Goal: Task Accomplishment & Management: Use online tool/utility

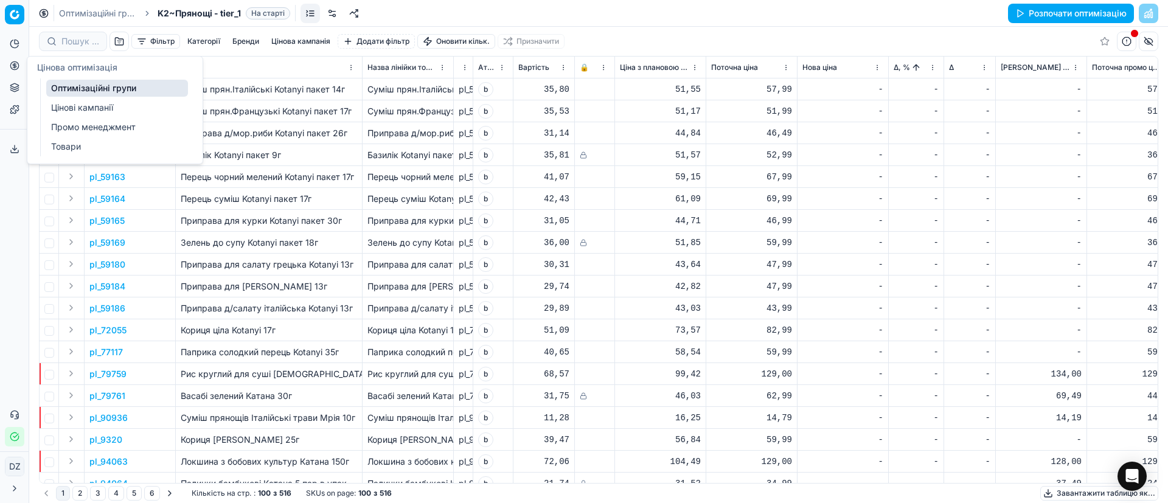
click at [15, 66] on icon at bounding box center [15, 65] width 0 height 5
click at [89, 84] on link "Оптимізаційні групи" at bounding box center [117, 88] width 142 height 17
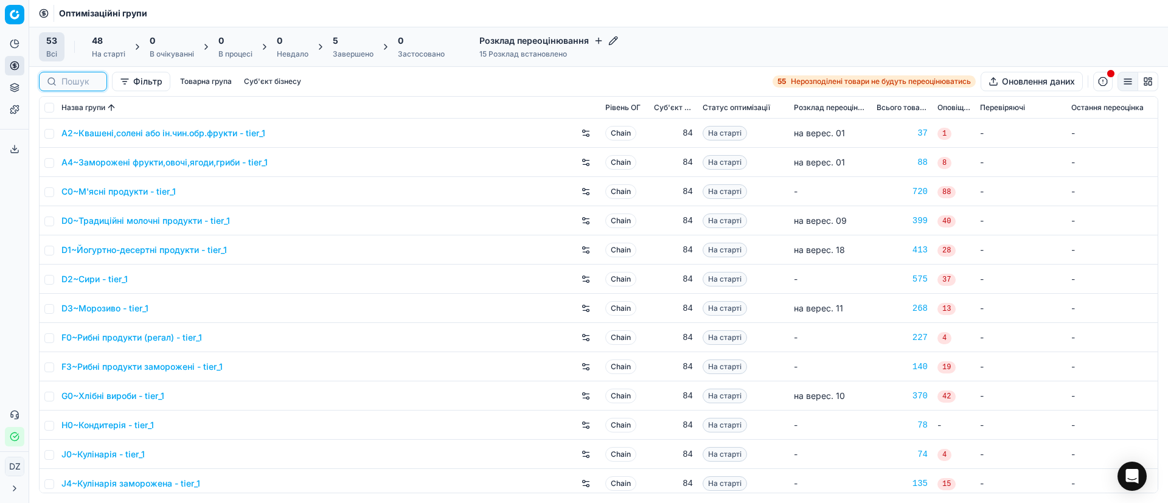
click at [75, 79] on input at bounding box center [80, 81] width 38 height 12
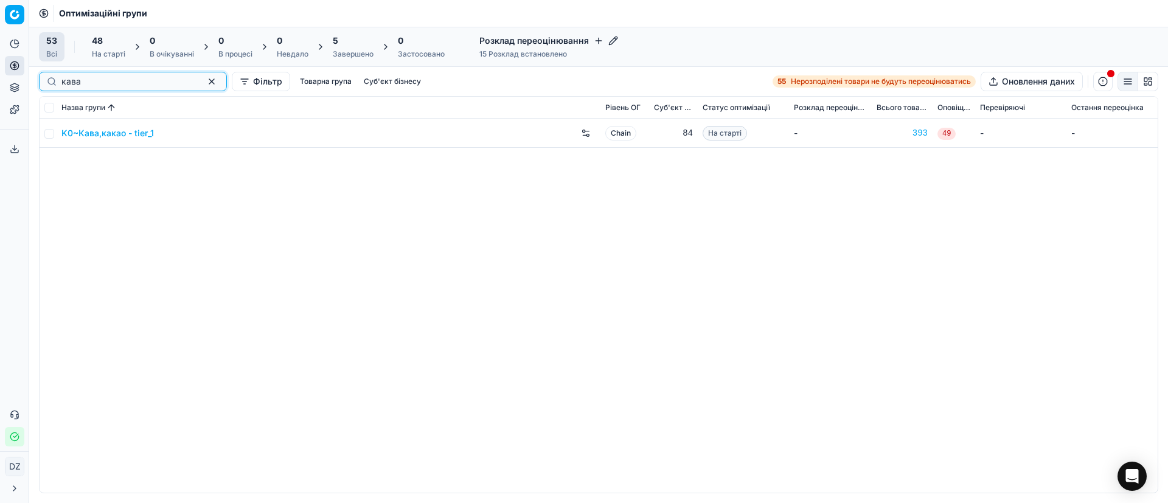
type input "кава"
click at [100, 131] on link "K0~Кава,какао - tier_1" at bounding box center [107, 133] width 92 height 12
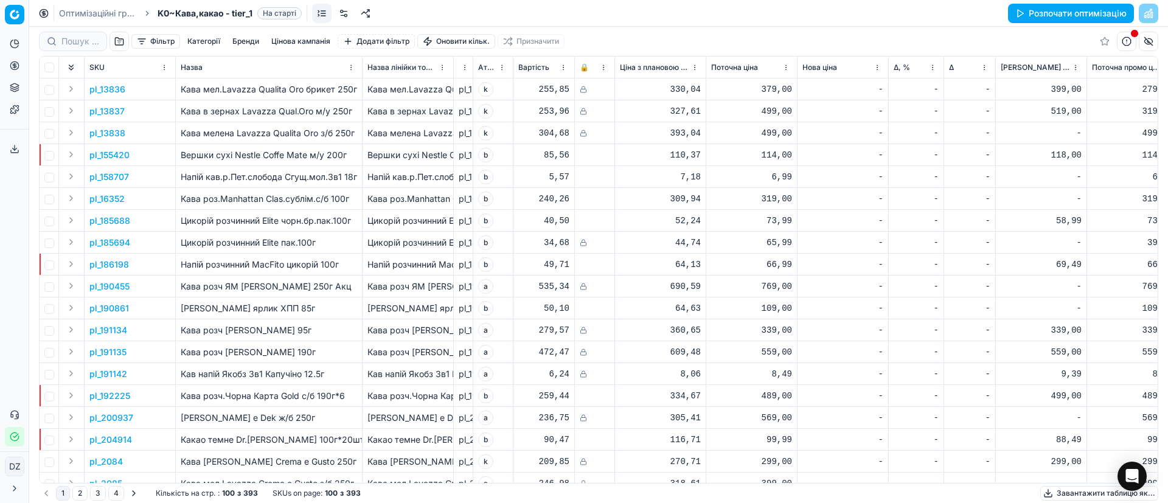
click at [1055, 16] on button "Розпочати оптимізацію" at bounding box center [1071, 13] width 126 height 19
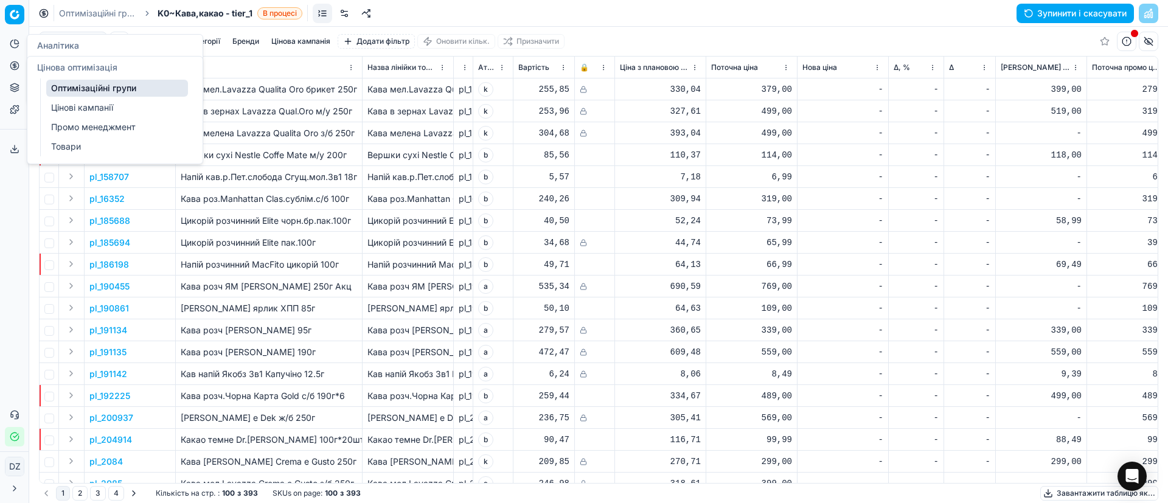
click at [16, 66] on icon at bounding box center [14, 65] width 3 height 3
click at [97, 89] on link "Оптимізаційні групи" at bounding box center [117, 88] width 142 height 17
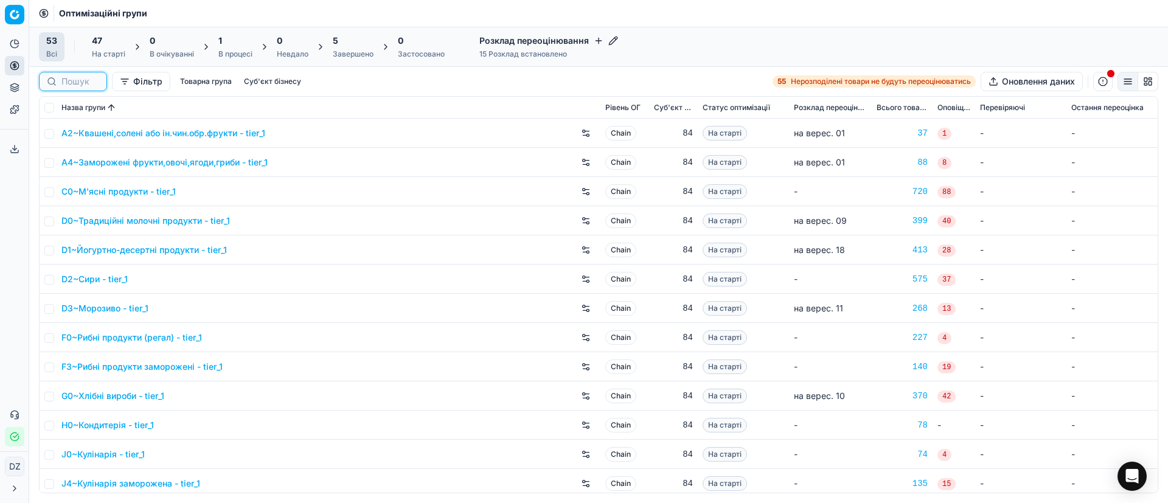
click at [87, 81] on input at bounding box center [80, 81] width 38 height 12
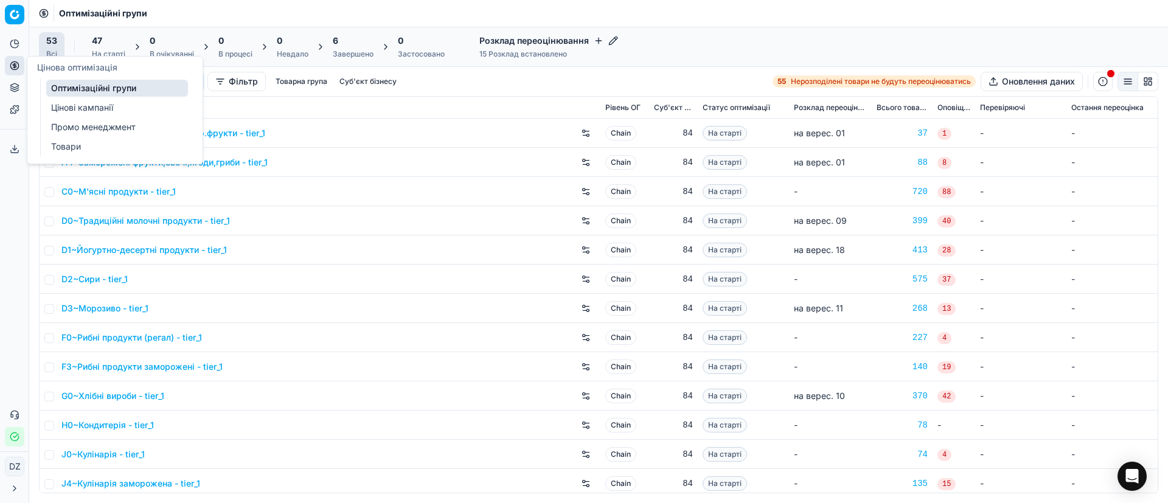
click at [18, 68] on icon at bounding box center [15, 66] width 10 height 10
click at [111, 92] on link "Оптимізаційні групи" at bounding box center [117, 88] width 142 height 17
click at [140, 86] on link "Оптимізаційні групи" at bounding box center [117, 88] width 142 height 17
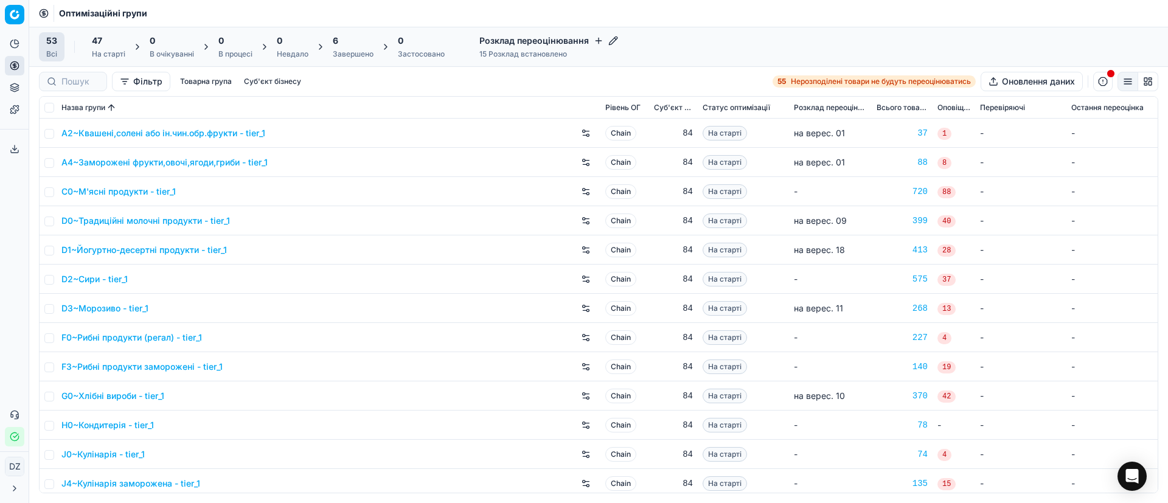
click at [334, 120] on td "A2~Квашені,солені або ін.чин.обр.фрукти - tier_1" at bounding box center [329, 133] width 544 height 29
click at [81, 82] on input at bounding box center [80, 81] width 38 height 12
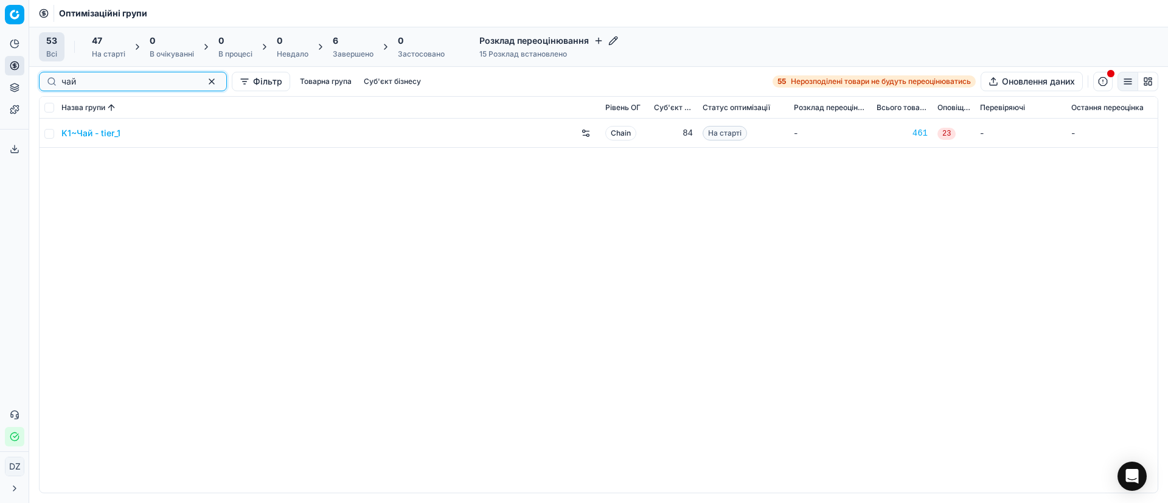
type input "чай"
click at [94, 129] on link "K1~Чай - tier_1" at bounding box center [90, 133] width 59 height 12
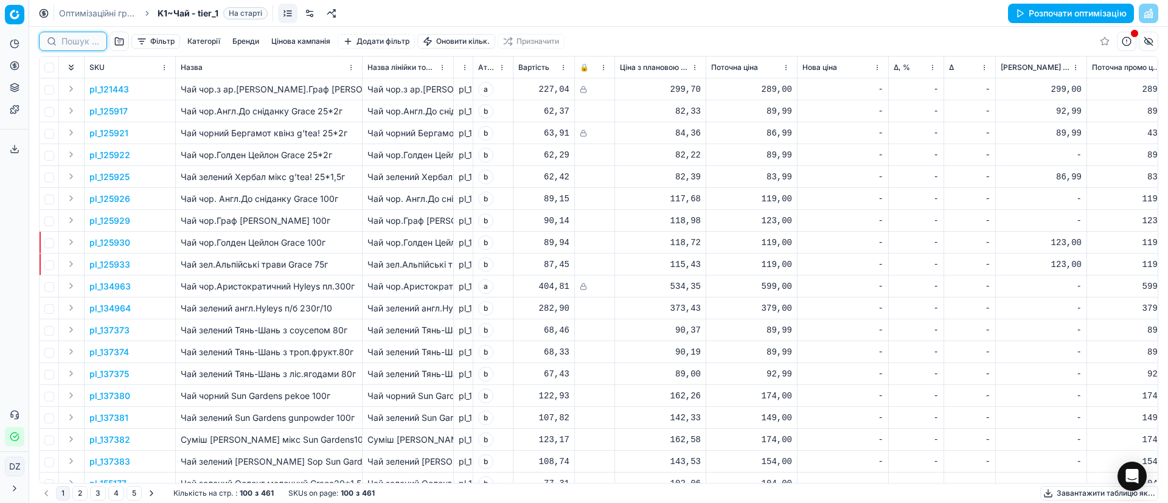
click at [79, 44] on input at bounding box center [80, 41] width 38 height 12
paste input "406648"
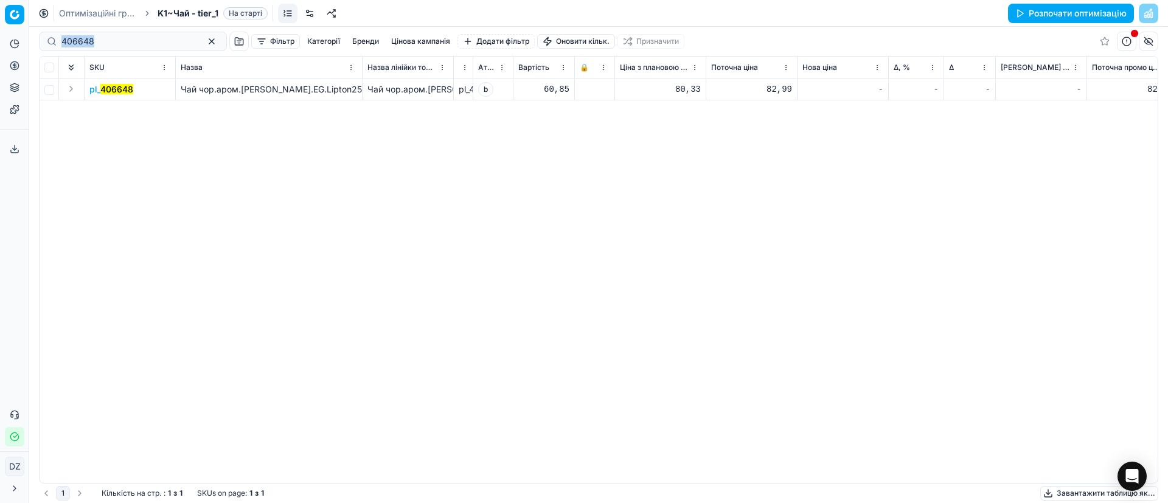
drag, startPoint x: 46, startPoint y: 50, endPoint x: 6, endPoint y: 55, distance: 40.4
click at [11, 53] on div "Pricing platform Аналітика Цінова оптимізація Асортимент продукції Шаблони Серв…" at bounding box center [584, 251] width 1168 height 503
click at [169, 157] on div "pl_ 406648 Чай чор.аром.[PERSON_NAME].EG.Lipton25п. Чай чор.аром.[PERSON_NAME].…" at bounding box center [599, 280] width 1118 height 404
drag, startPoint x: 102, startPoint y: 39, endPoint x: 9, endPoint y: 38, distance: 93.1
click at [9, 38] on div "Pricing platform Аналітика Цінова оптимізація Асортимент продукції Шаблони Серв…" at bounding box center [584, 251] width 1168 height 503
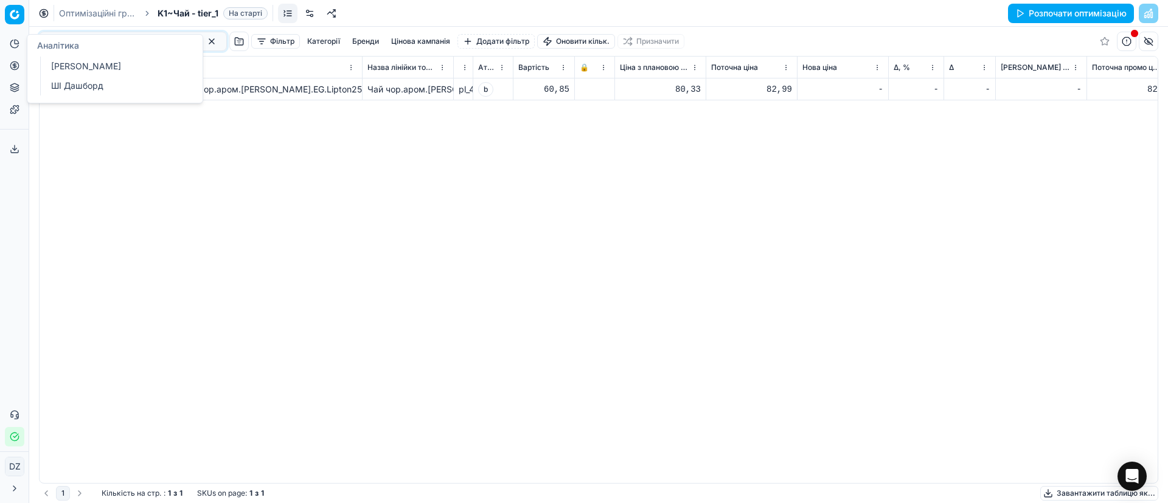
click at [113, 24] on div "Оптимізаційні групи K1~Чай - tier_1 На старті Розпочати оптимізацію" at bounding box center [598, 13] width 1138 height 27
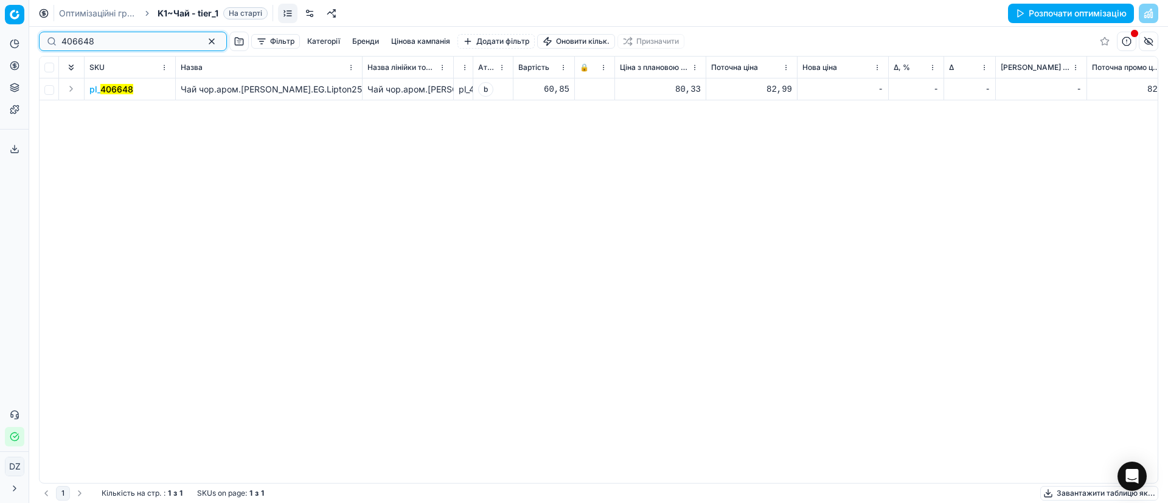
click at [109, 36] on input "406648" at bounding box center [127, 41] width 133 height 12
type input "4"
type input "406642"
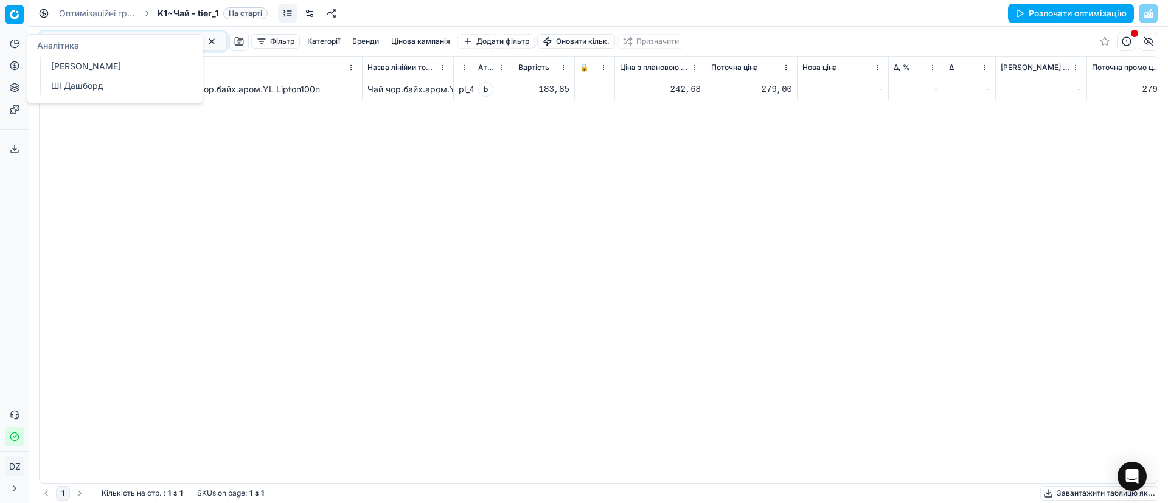
click at [18, 42] on icon at bounding box center [15, 44] width 10 height 10
click at [17, 46] on icon at bounding box center [15, 44] width 10 height 10
click at [10, 47] on icon at bounding box center [15, 44] width 10 height 10
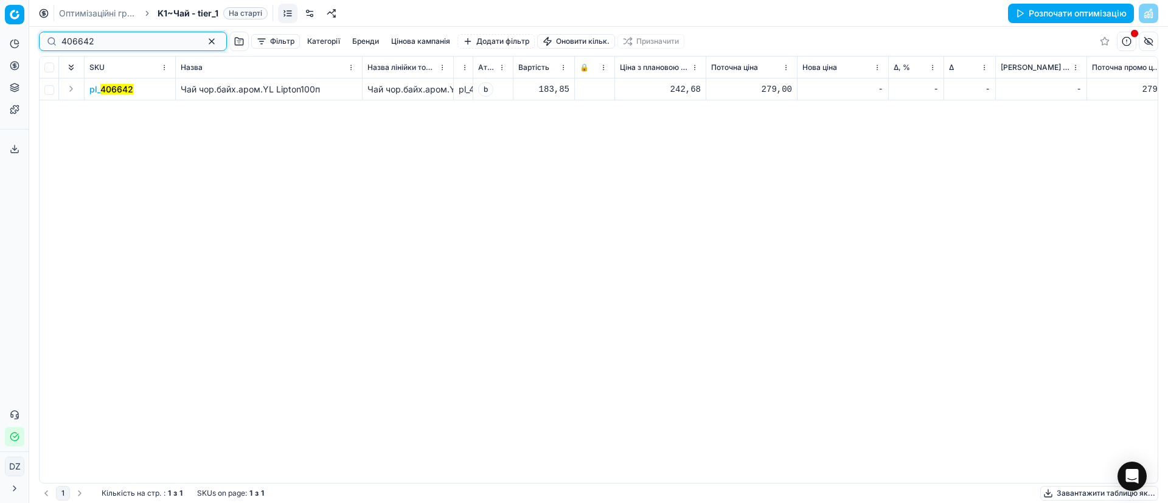
click at [204, 41] on button "button" at bounding box center [211, 41] width 15 height 15
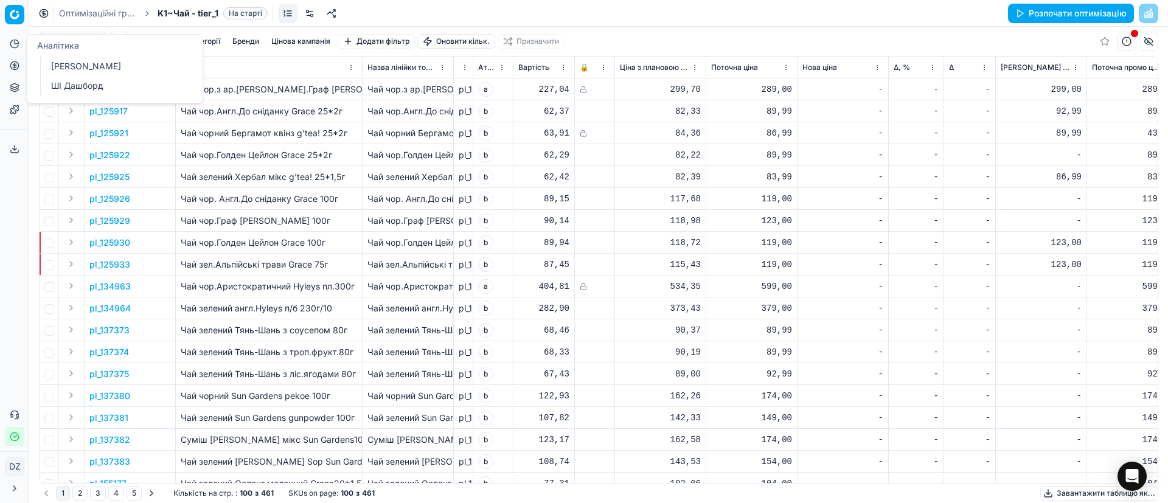
click at [10, 43] on icon at bounding box center [15, 44] width 10 height 10
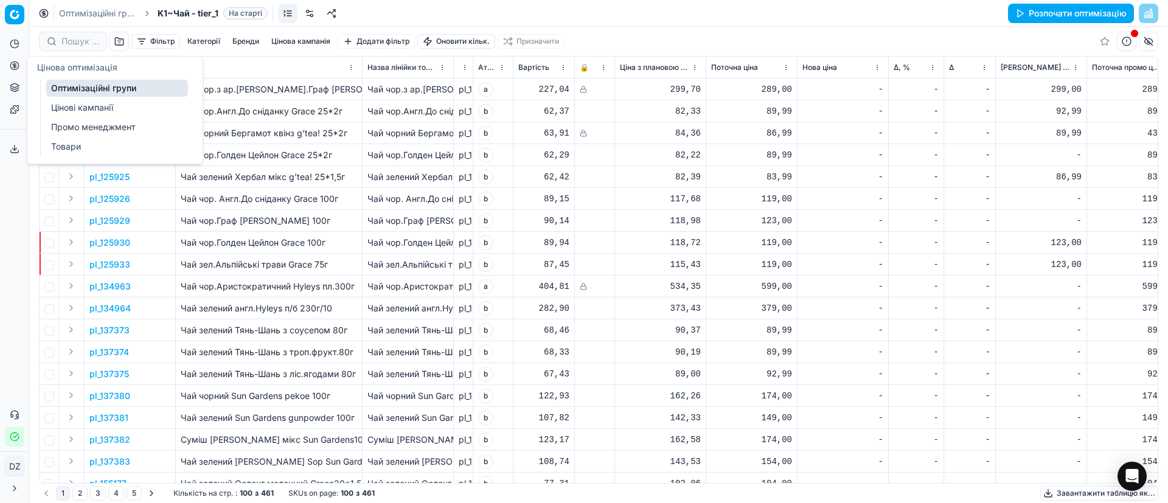
click at [13, 65] on icon at bounding box center [14, 65] width 3 height 3
click at [88, 91] on link "Оптимізаційні групи" at bounding box center [117, 88] width 142 height 17
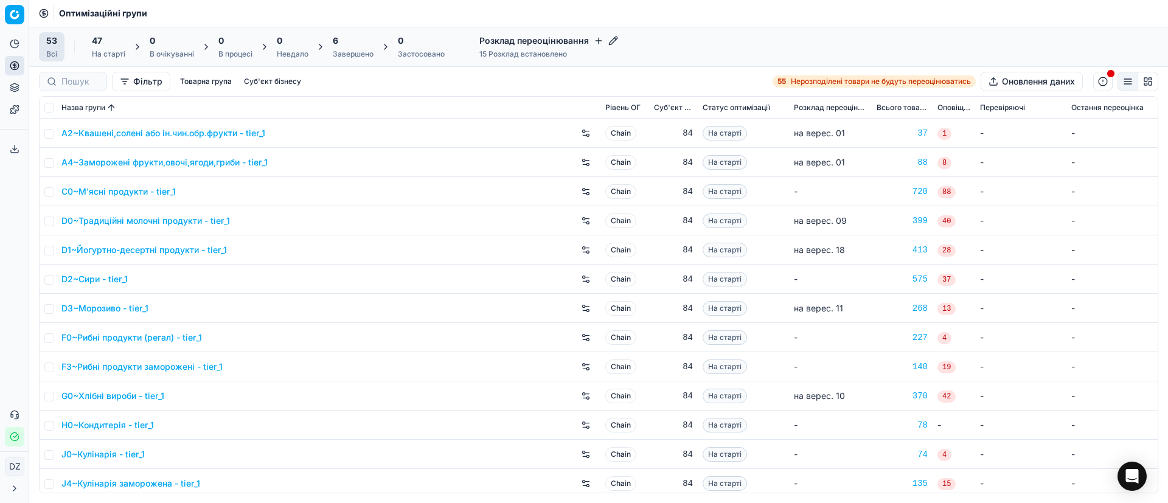
drag, startPoint x: 341, startPoint y: 43, endPoint x: 345, endPoint y: 57, distance: 13.9
click at [342, 43] on div "6" at bounding box center [353, 41] width 41 height 12
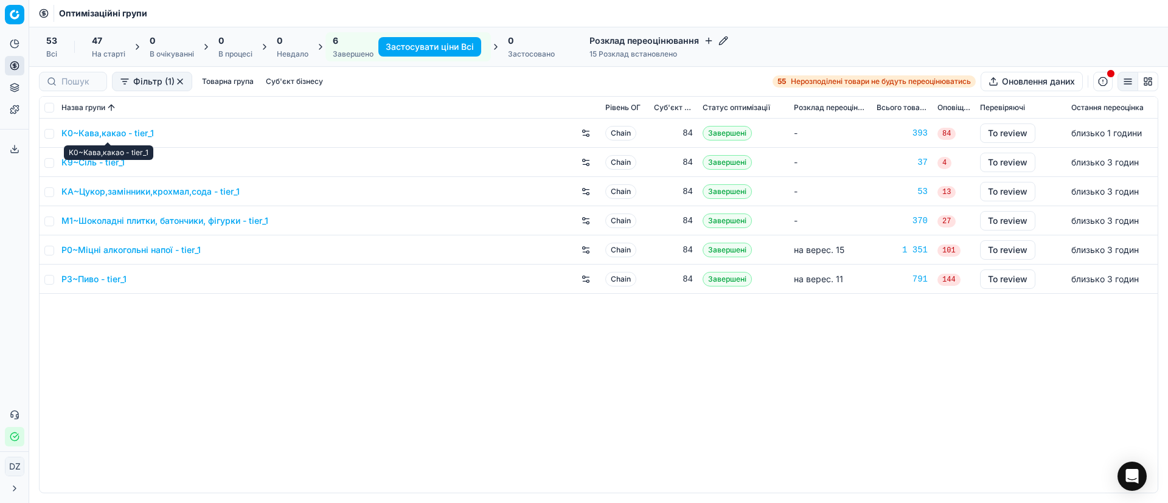
click at [115, 132] on link "K0~Кава,какао - tier_1" at bounding box center [107, 133] width 92 height 12
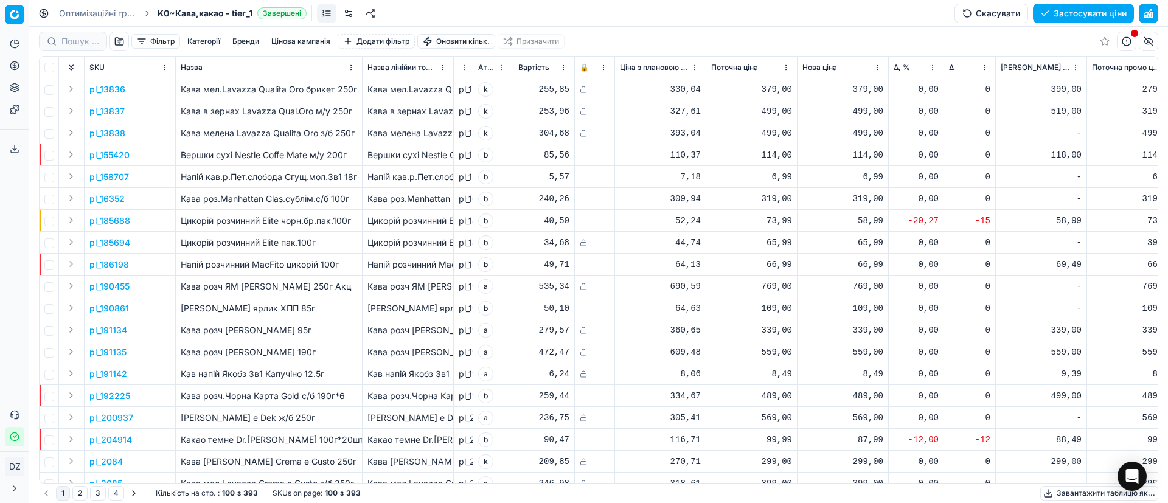
click at [303, 44] on button "Цінова кампанія" at bounding box center [300, 41] width 69 height 15
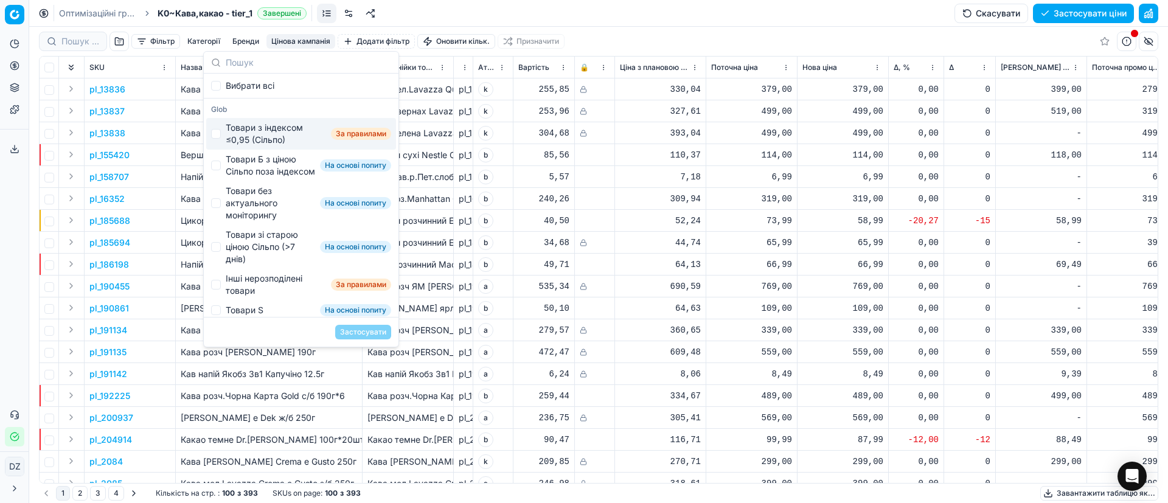
click at [247, 135] on div "Товари з індексом ≤0,95 (Сільпо)" at bounding box center [276, 134] width 100 height 24
checkbox input "true"
click at [242, 168] on div "Товари Б з ціною Сільпо поза індексом" at bounding box center [270, 165] width 89 height 24
checkbox input "true"
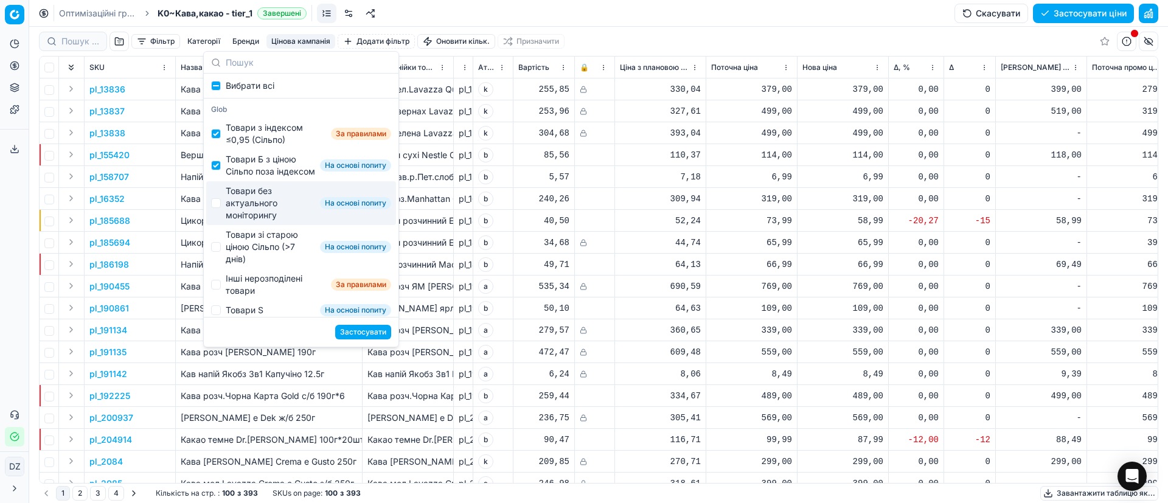
click at [245, 206] on div "Товари без актуального моніторингу" at bounding box center [270, 203] width 89 height 36
checkbox input "true"
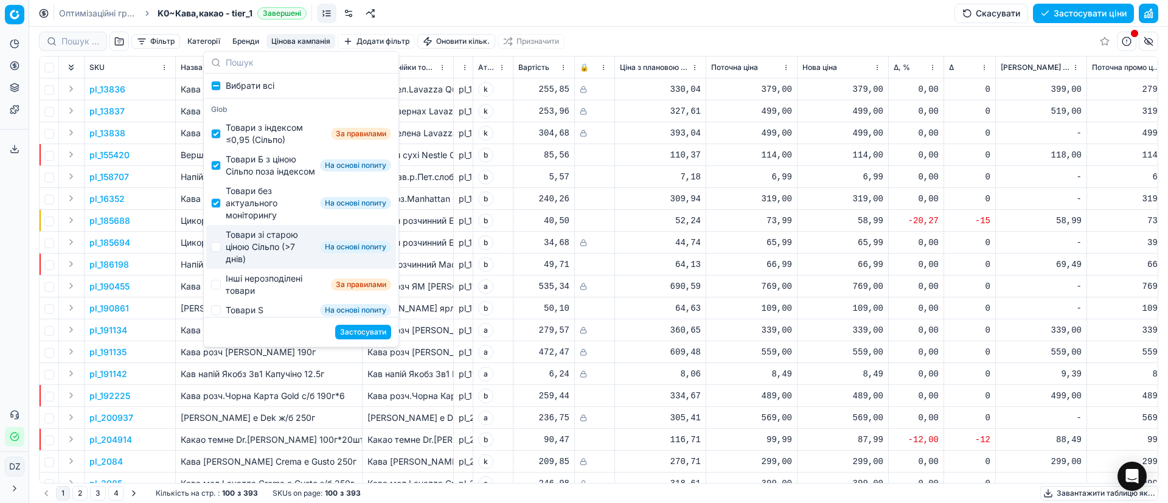
click at [251, 252] on div "Товари зі старою ціною Сільпо (>7 днів)" at bounding box center [270, 247] width 89 height 36
checkbox input "true"
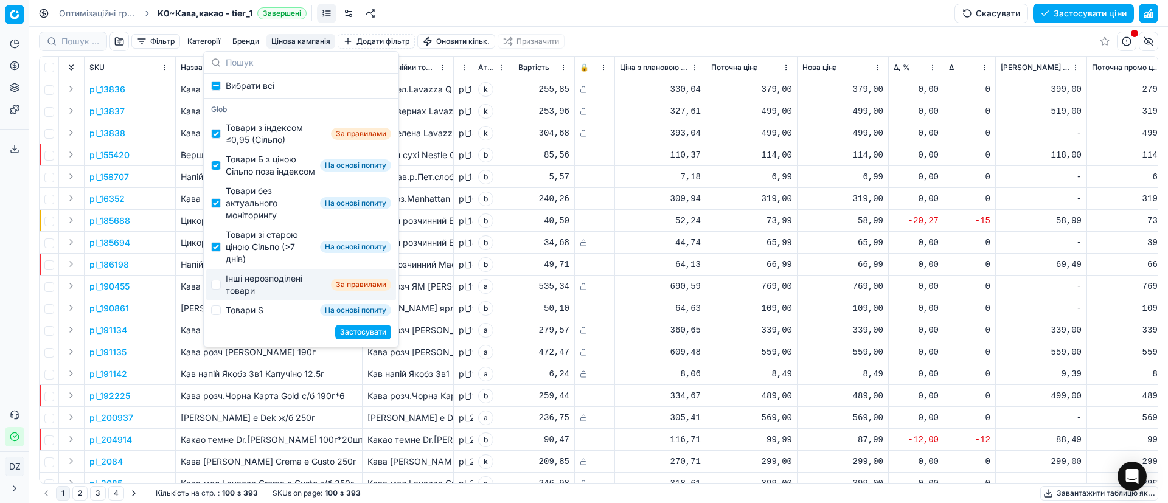
click at [253, 294] on div "Інші нерозподілені товари" at bounding box center [276, 284] width 100 height 24
checkbox input "true"
click at [350, 334] on button "Застосувати" at bounding box center [363, 332] width 56 height 15
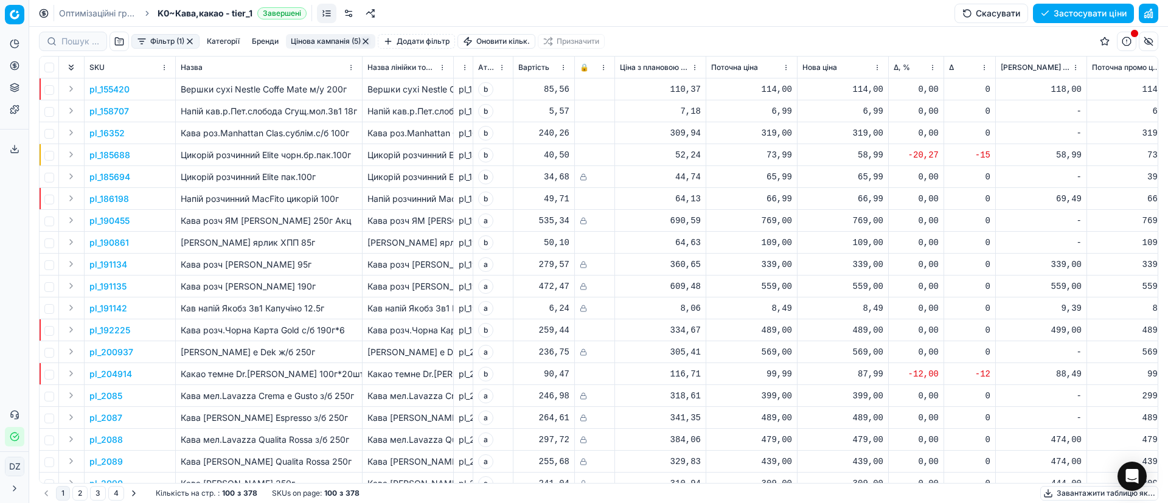
click at [896, 69] on span "Δ, %" at bounding box center [901, 68] width 16 height 10
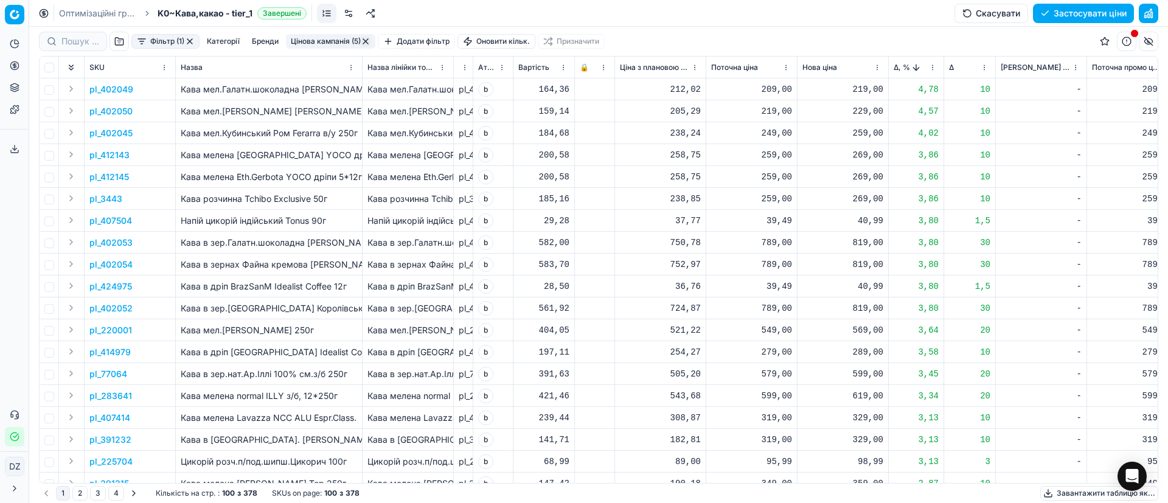
click at [896, 65] on span "Δ, %" at bounding box center [901, 68] width 16 height 10
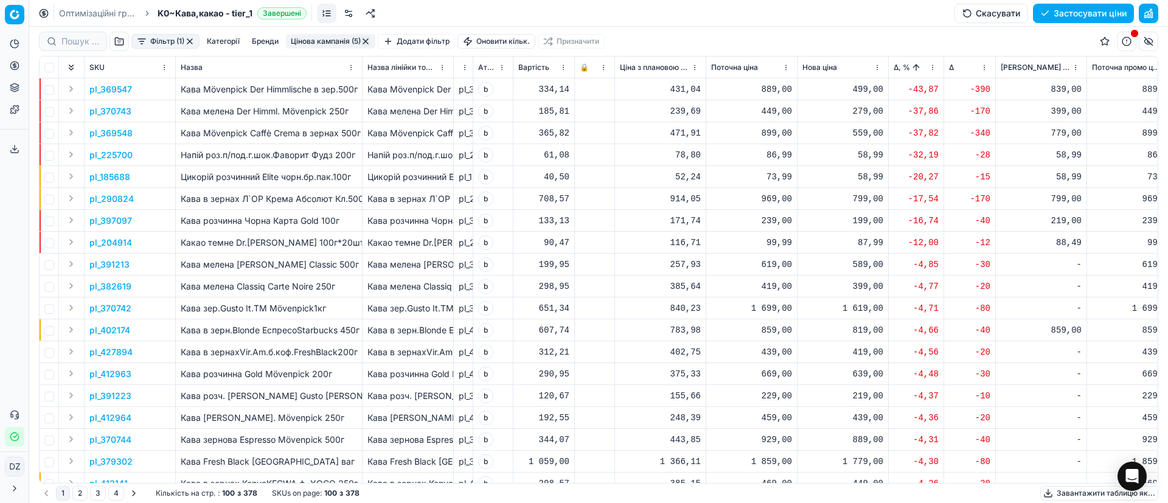
click at [114, 88] on p "pl_369547" at bounding box center [110, 89] width 43 height 12
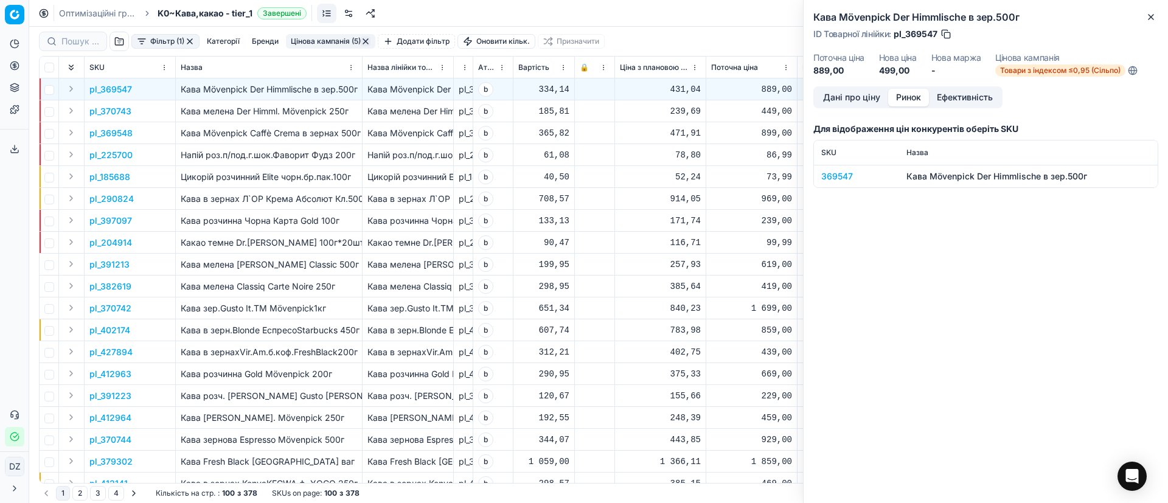
click at [895, 99] on button "Ринок" at bounding box center [908, 98] width 41 height 18
click at [833, 176] on div "369547" at bounding box center [856, 176] width 71 height 12
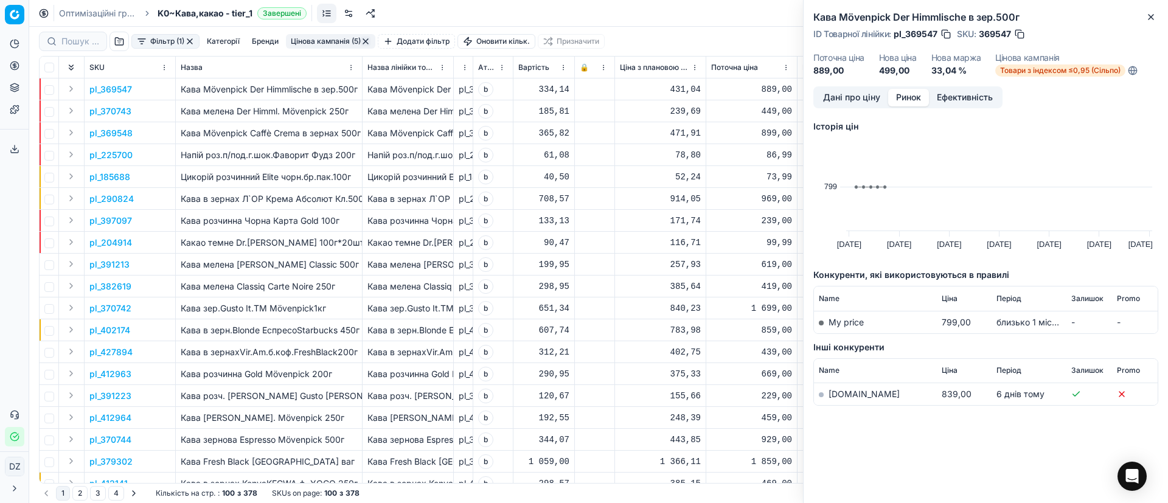
click at [834, 392] on link "[DOMAIN_NAME]" at bounding box center [863, 394] width 71 height 10
click at [1151, 14] on icon "button" at bounding box center [1151, 17] width 10 height 10
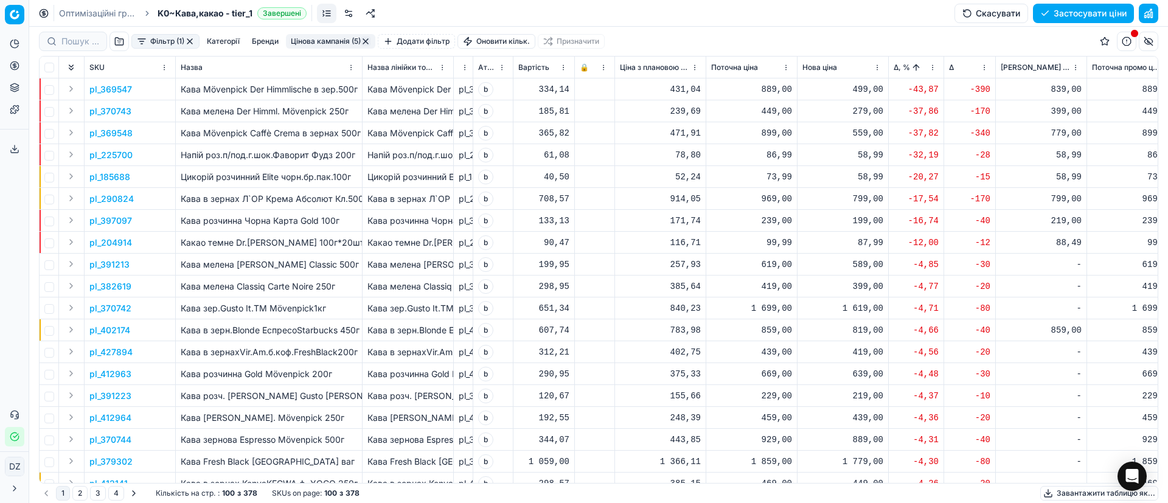
click at [848, 89] on div "499,00" at bounding box center [842, 89] width 81 height 12
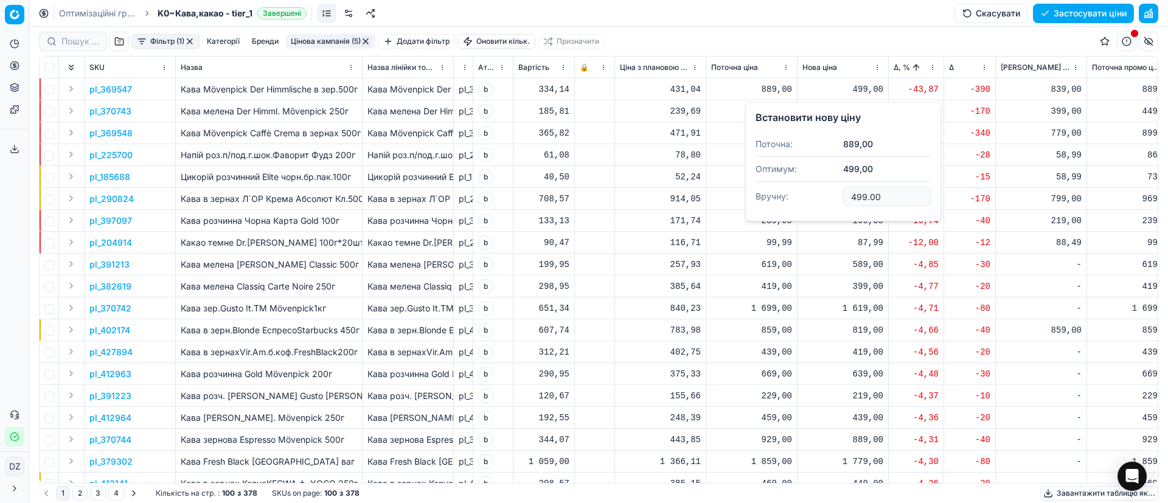
click at [870, 85] on div "499,00" at bounding box center [842, 89] width 81 height 12
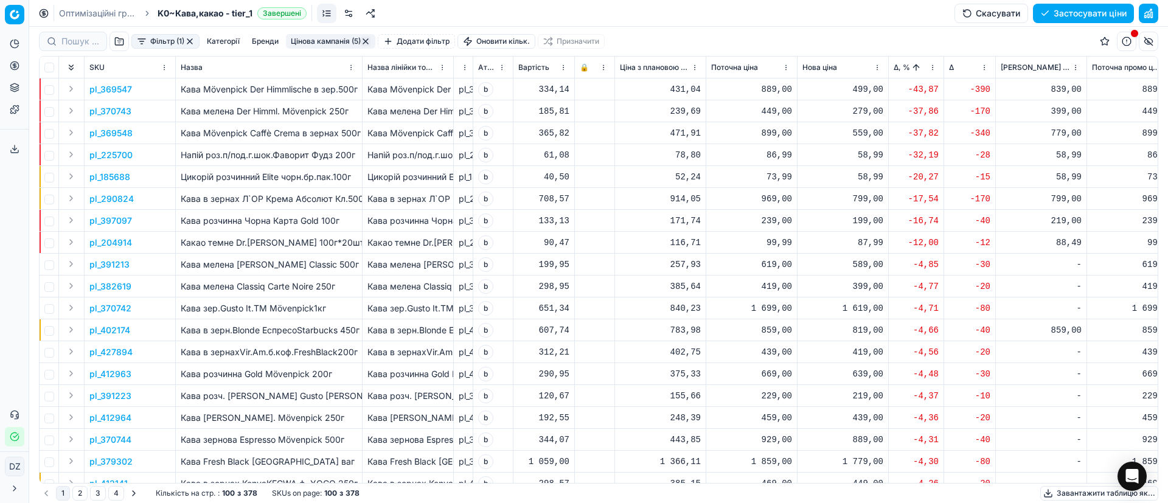
click at [867, 88] on div "499,00" at bounding box center [842, 89] width 81 height 12
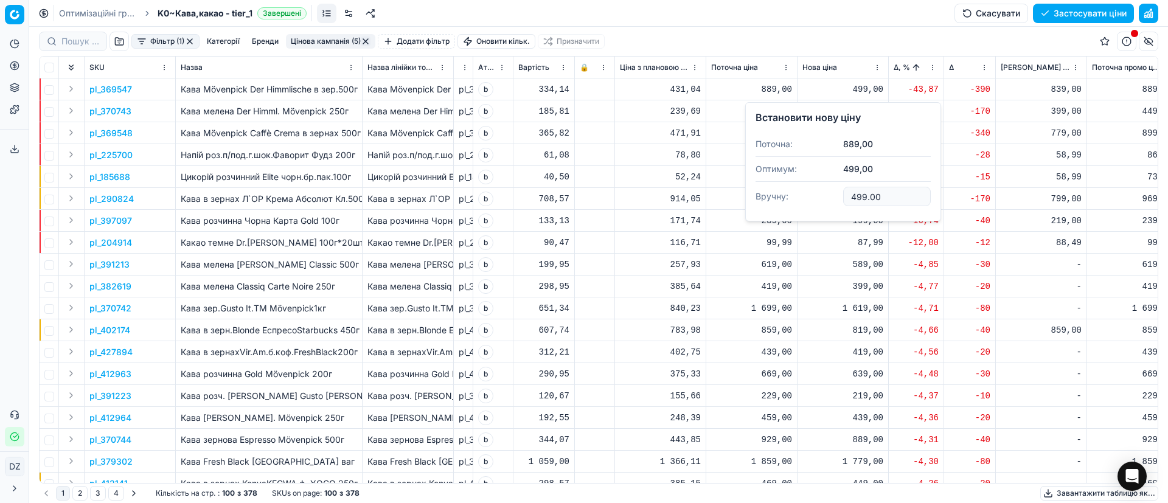
drag, startPoint x: 808, startPoint y: 194, endPoint x: 775, endPoint y: 189, distance: 33.8
click at [781, 190] on dl "Поточна: 889,00 Оптимум: 499,00 Вручну: 499.00" at bounding box center [842, 171] width 175 height 79
type input "839.00"
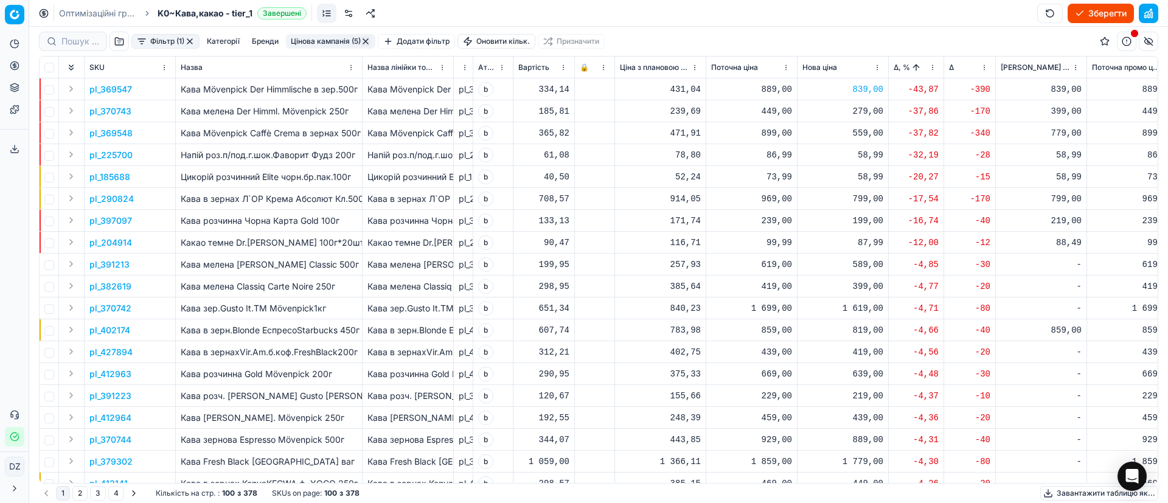
click at [109, 108] on p "pl_370743" at bounding box center [110, 111] width 42 height 12
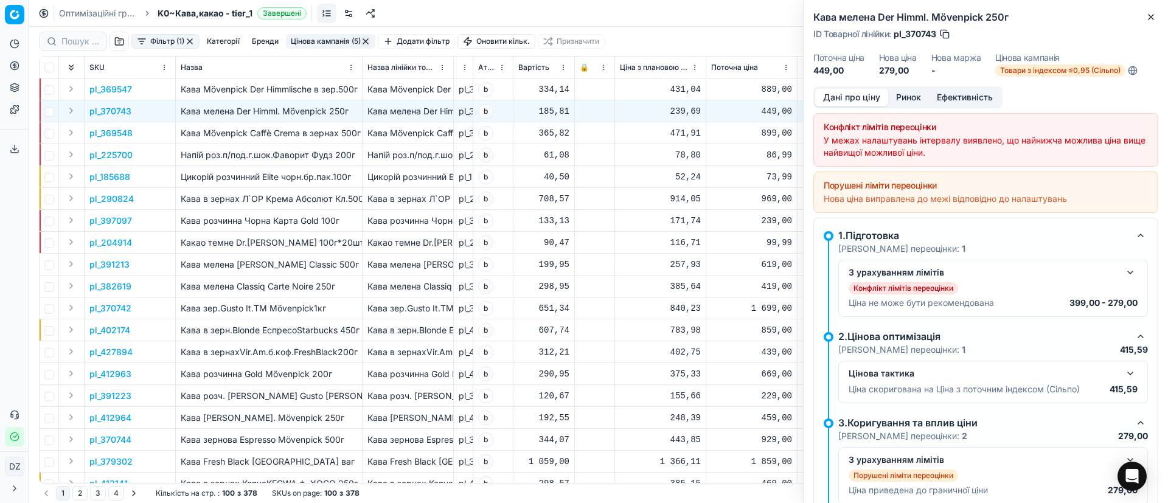
click at [902, 89] on button "Ринок" at bounding box center [908, 98] width 41 height 18
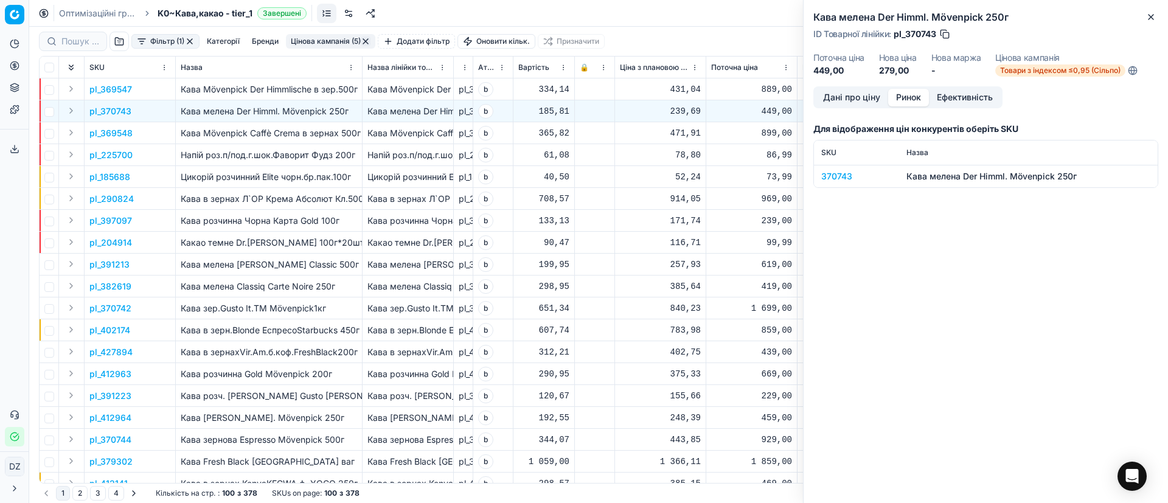
click at [851, 175] on div "370743" at bounding box center [856, 176] width 71 height 12
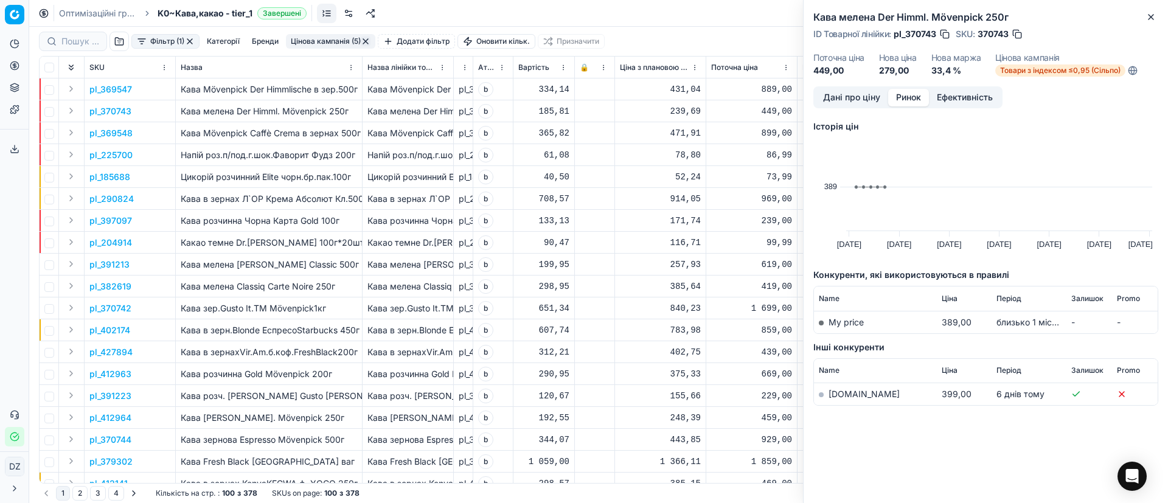
click at [830, 390] on link "[DOMAIN_NAME]" at bounding box center [863, 394] width 71 height 10
click at [1144, 18] on button "Close" at bounding box center [1150, 17] width 15 height 15
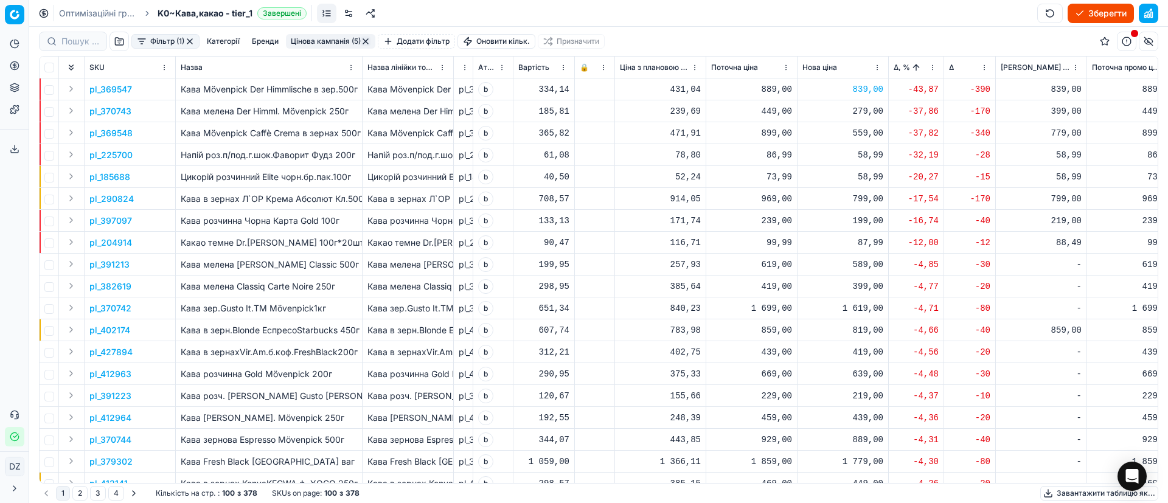
click at [872, 110] on div "279,00" at bounding box center [842, 111] width 81 height 12
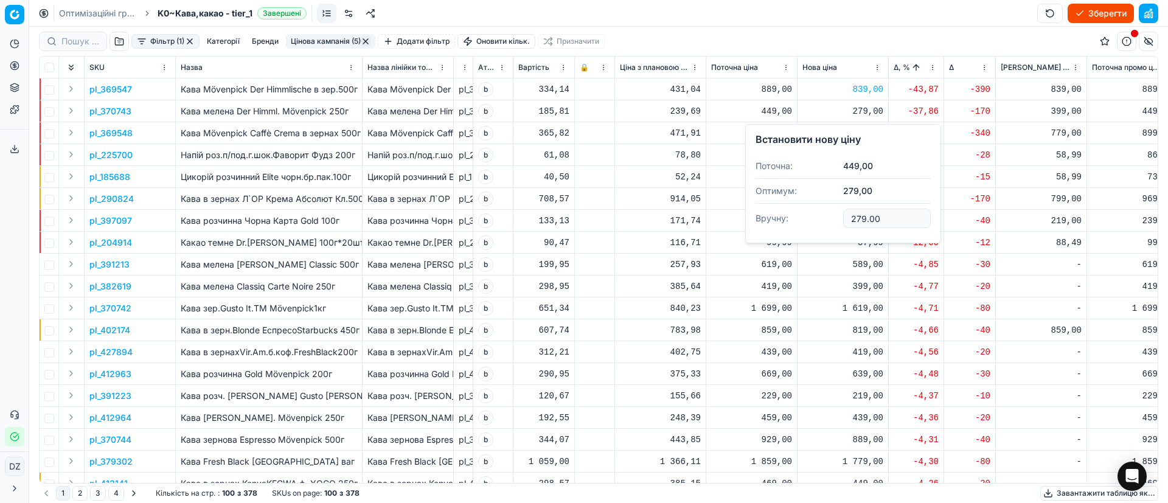
drag, startPoint x: 884, startPoint y: 218, endPoint x: 775, endPoint y: 220, distance: 108.9
click at [775, 220] on dl "Поточна: 449,00 Оптимум: 279,00 Вручну: 279.00" at bounding box center [842, 193] width 175 height 79
type input "399.00"
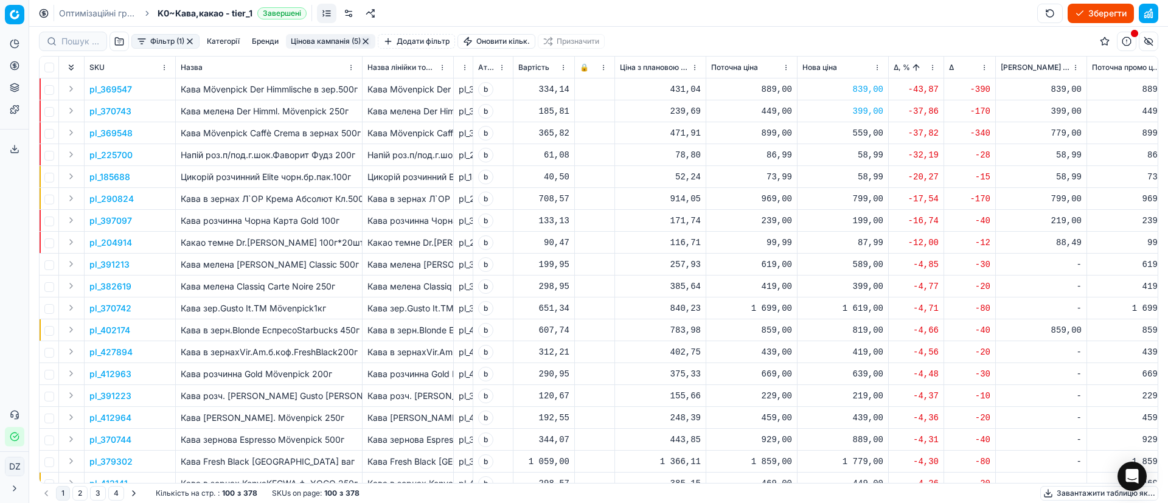
click at [101, 128] on p "pl_369548" at bounding box center [110, 133] width 43 height 12
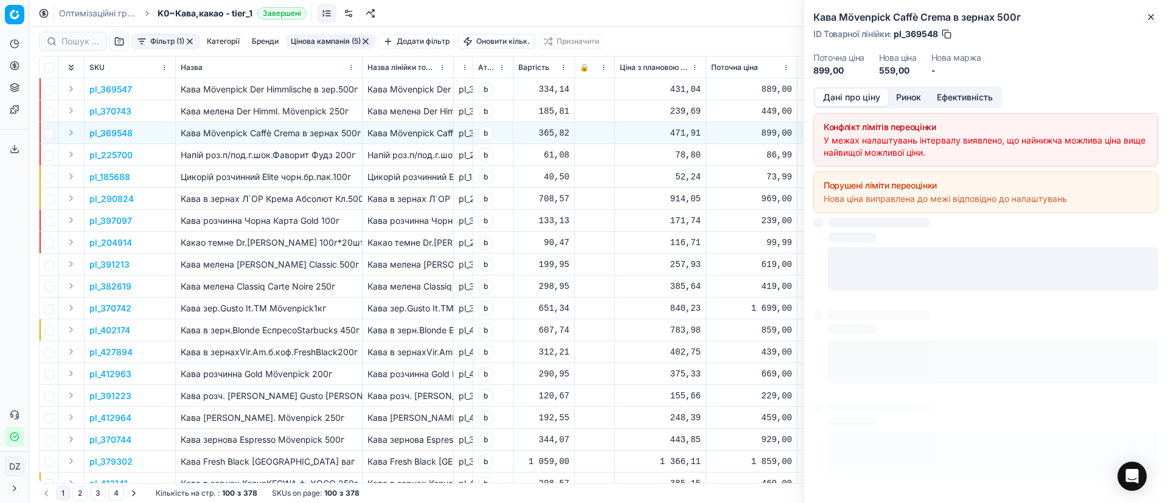
click at [908, 99] on button "Ринок" at bounding box center [908, 98] width 41 height 18
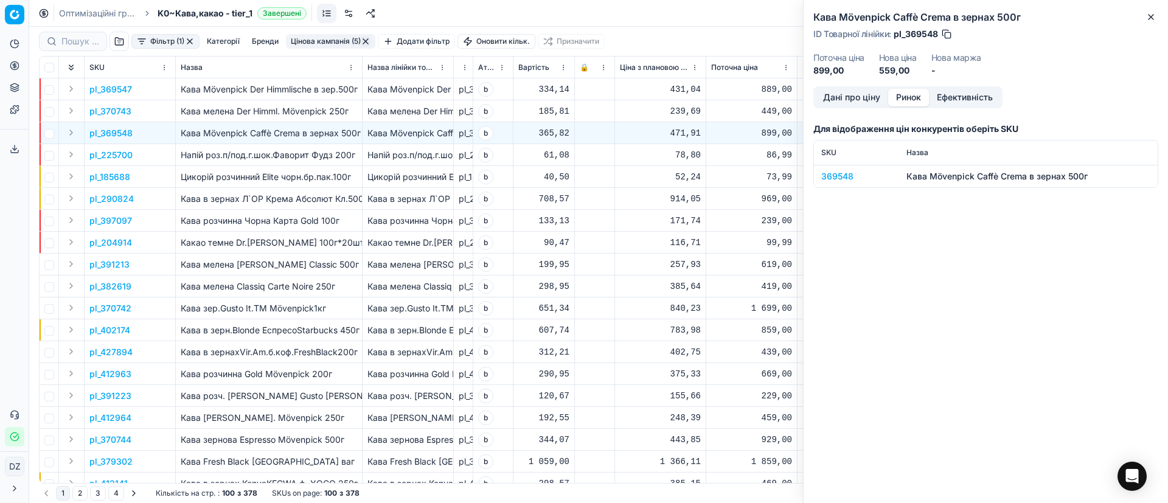
click at [828, 180] on div "369548" at bounding box center [856, 176] width 71 height 12
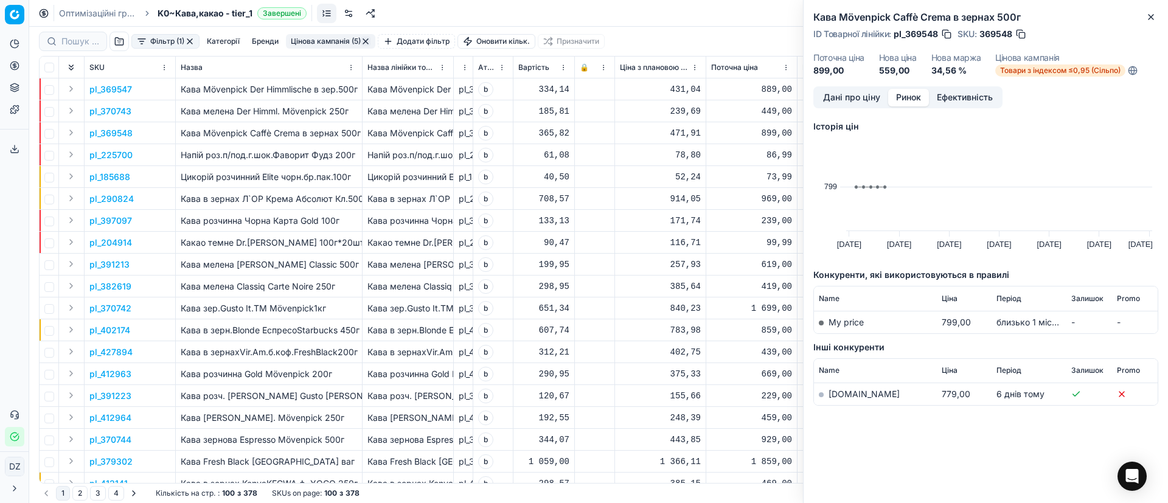
click at [1157, 26] on div "Кава Mövenpick Caffè Crema в зернах 500г ID Товарної лінійки : pl_369548 SKU : …" at bounding box center [985, 43] width 364 height 86
click at [828, 393] on td "[DOMAIN_NAME]" at bounding box center [875, 394] width 123 height 23
click at [837, 397] on link "[DOMAIN_NAME]" at bounding box center [863, 394] width 71 height 10
click at [1159, 15] on div "Кава Mövenpick Caffè Crema в зернах 500г ID Товарної лінійки : pl_369548 SKU : …" at bounding box center [985, 43] width 364 height 86
click at [1146, 18] on icon "button" at bounding box center [1151, 17] width 10 height 10
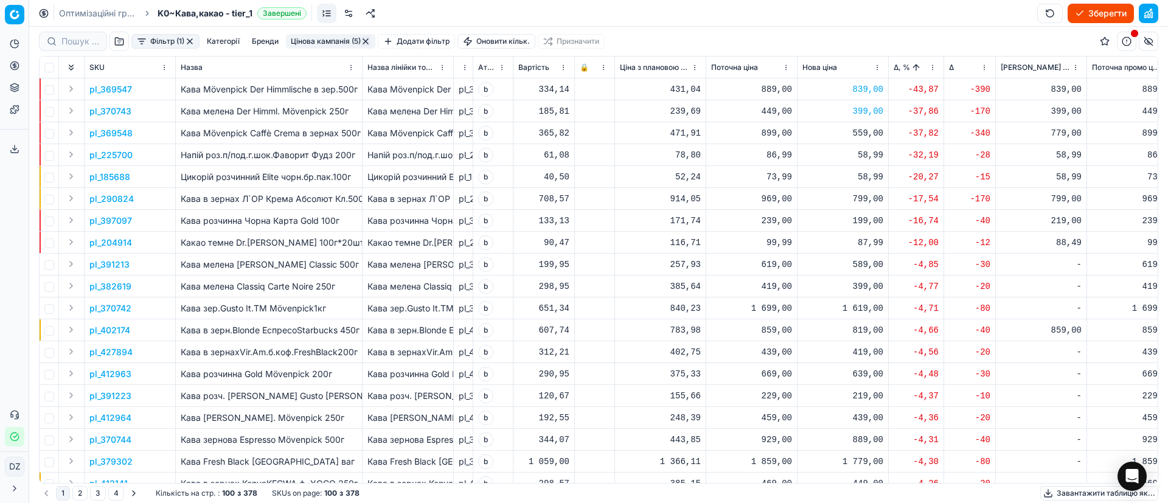
click at [856, 133] on div "559,00" at bounding box center [842, 133] width 81 height 12
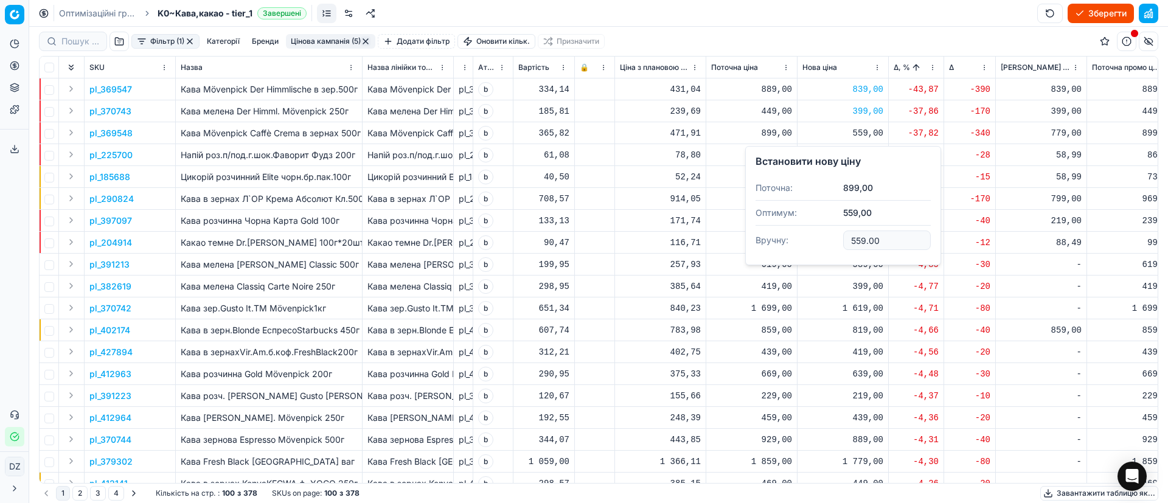
drag, startPoint x: 885, startPoint y: 238, endPoint x: 761, endPoint y: 235, distance: 123.5
click at [761, 235] on dl "Поточна: 899,00 Оптимум: 559,00 Вручну: 559.00" at bounding box center [842, 215] width 175 height 79
type input "859.00"
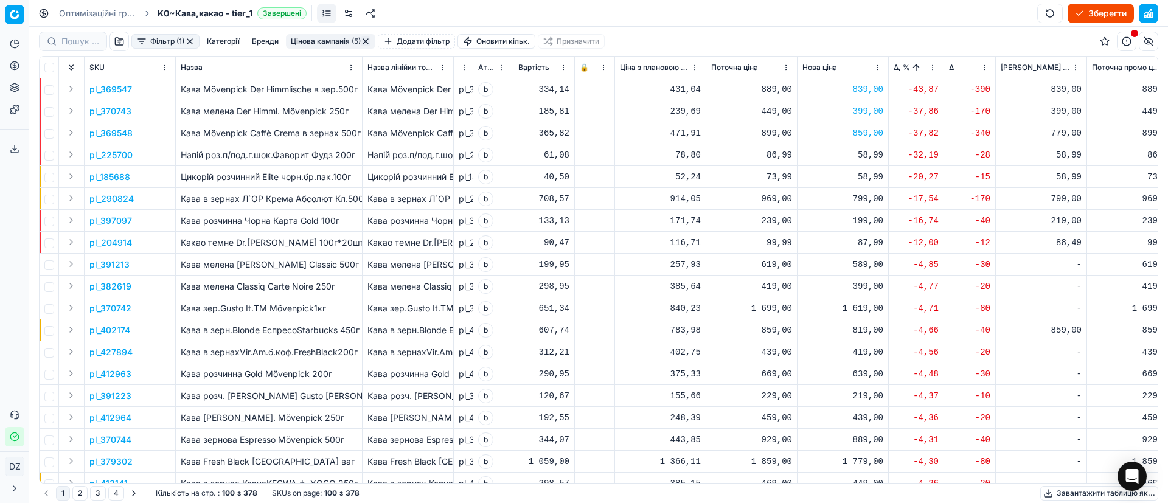
click at [102, 151] on p "pl_225700" at bounding box center [110, 155] width 43 height 12
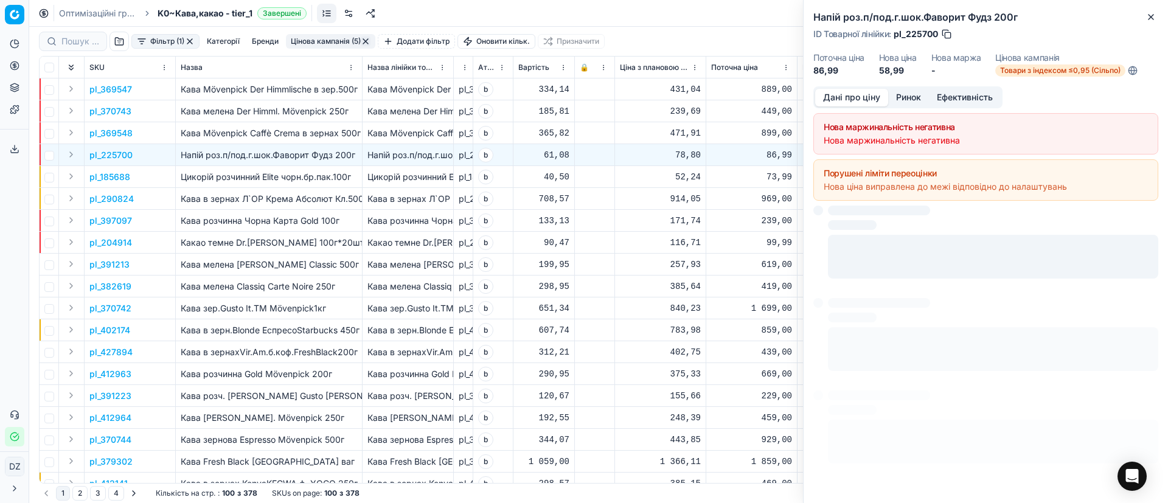
click at [912, 97] on button "Ринок" at bounding box center [908, 98] width 41 height 18
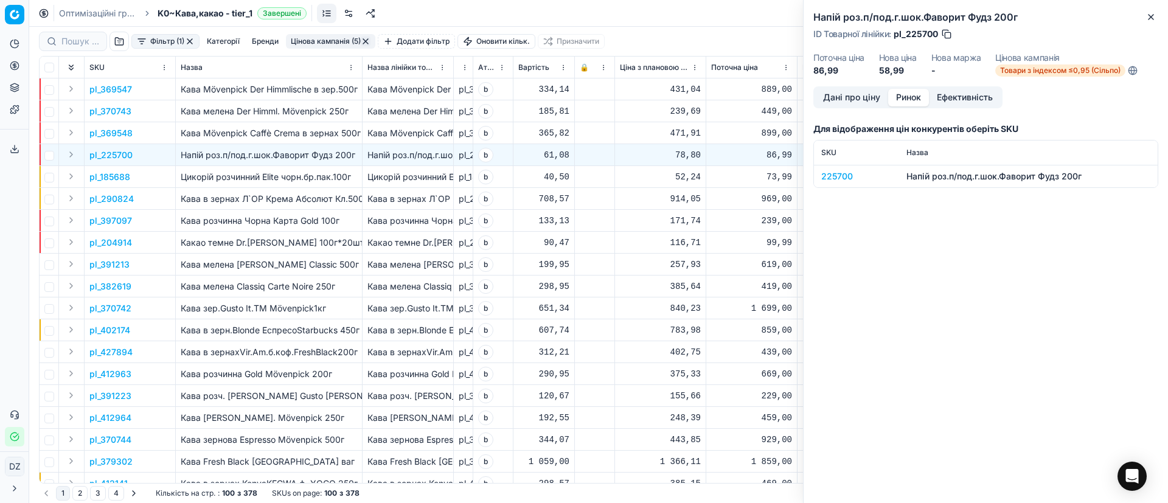
click at [837, 177] on div "225700" at bounding box center [856, 176] width 71 height 12
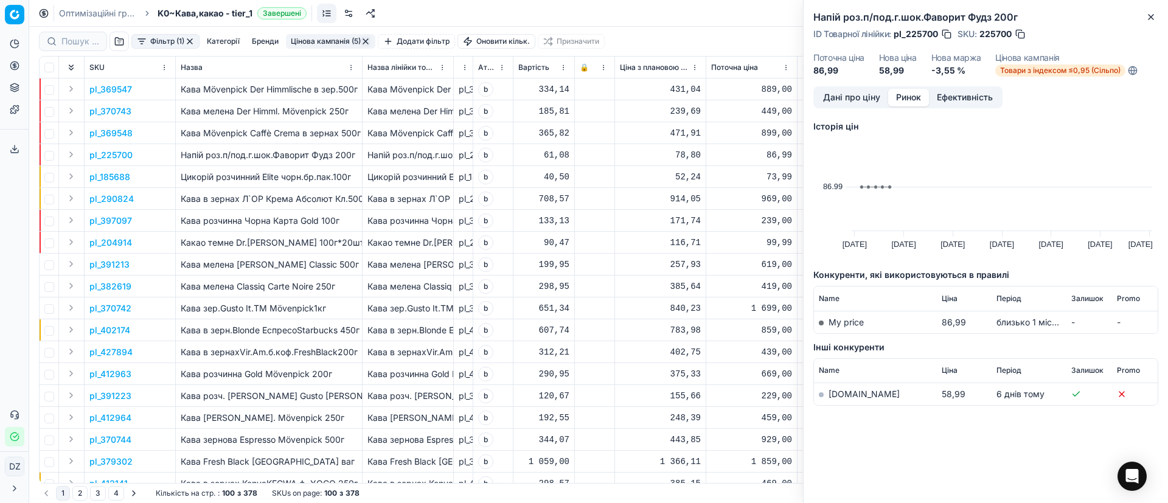
click at [840, 393] on link "[DOMAIN_NAME]" at bounding box center [863, 394] width 71 height 10
click at [1152, 14] on icon "button" at bounding box center [1151, 17] width 10 height 10
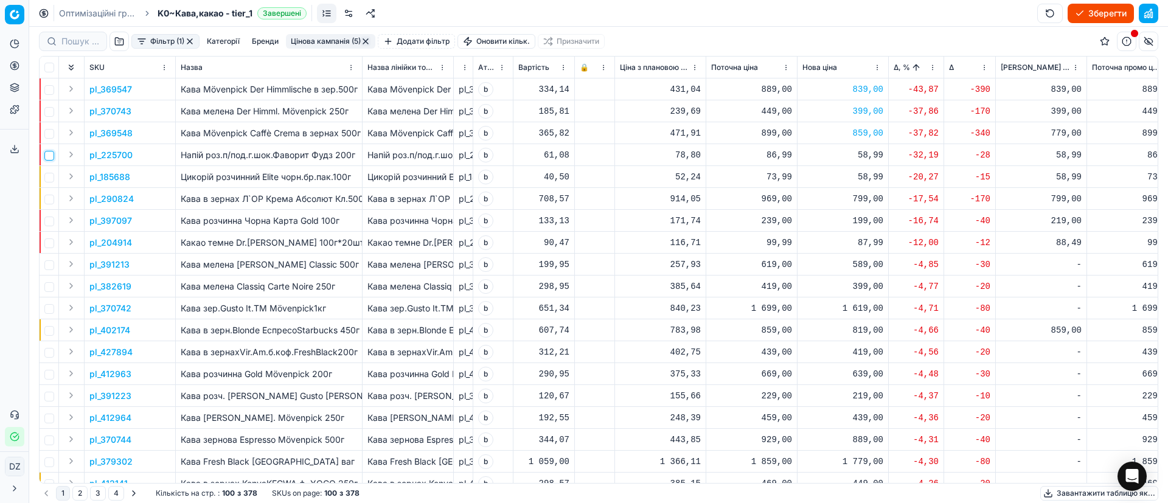
click at [49, 159] on input "checkbox" at bounding box center [49, 156] width 10 height 10
checkbox input "true"
click at [869, 154] on div "58,99" at bounding box center [842, 155] width 81 height 12
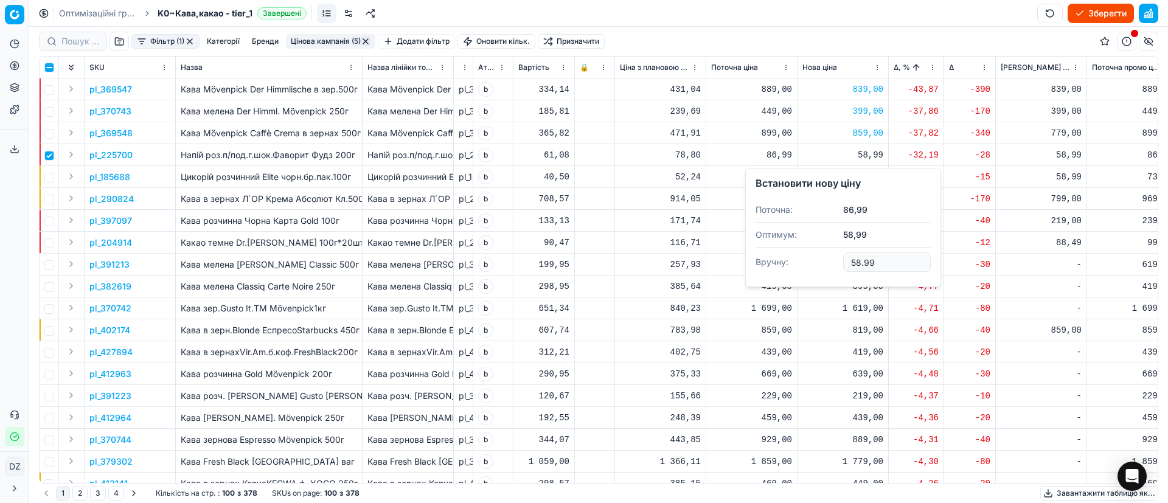
drag, startPoint x: 901, startPoint y: 262, endPoint x: 792, endPoint y: 269, distance: 109.1
click at [792, 269] on dl "Поточна: 86,99 Оптимум: 58,99 Вручну: 58.99" at bounding box center [842, 237] width 175 height 79
type input "79.99"
click at [47, 158] on input "checkbox" at bounding box center [49, 156] width 10 height 10
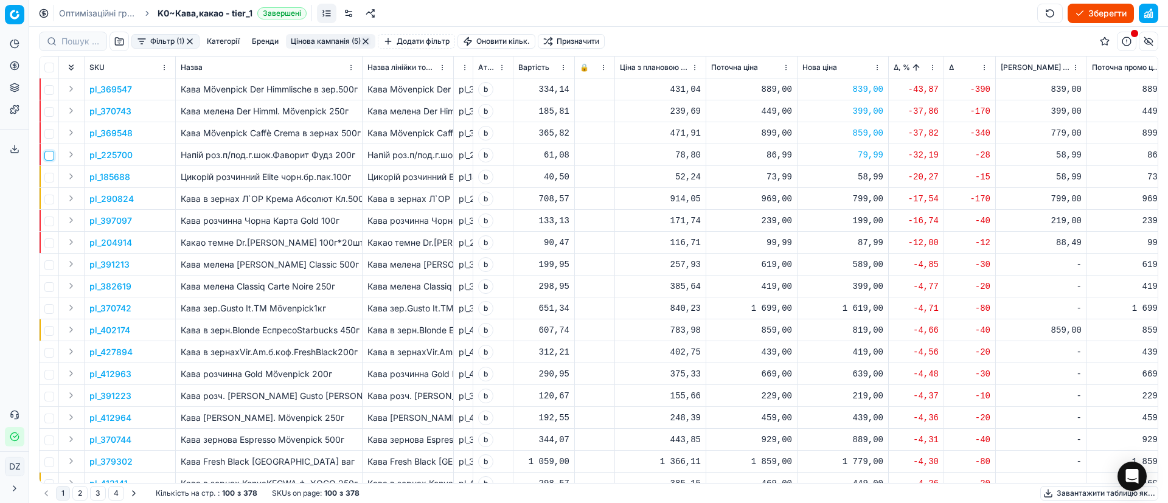
checkbox input "false"
click at [50, 179] on input "checkbox" at bounding box center [49, 178] width 10 height 10
checkbox input "true"
click at [111, 181] on p "pl_185688" at bounding box center [109, 177] width 41 height 12
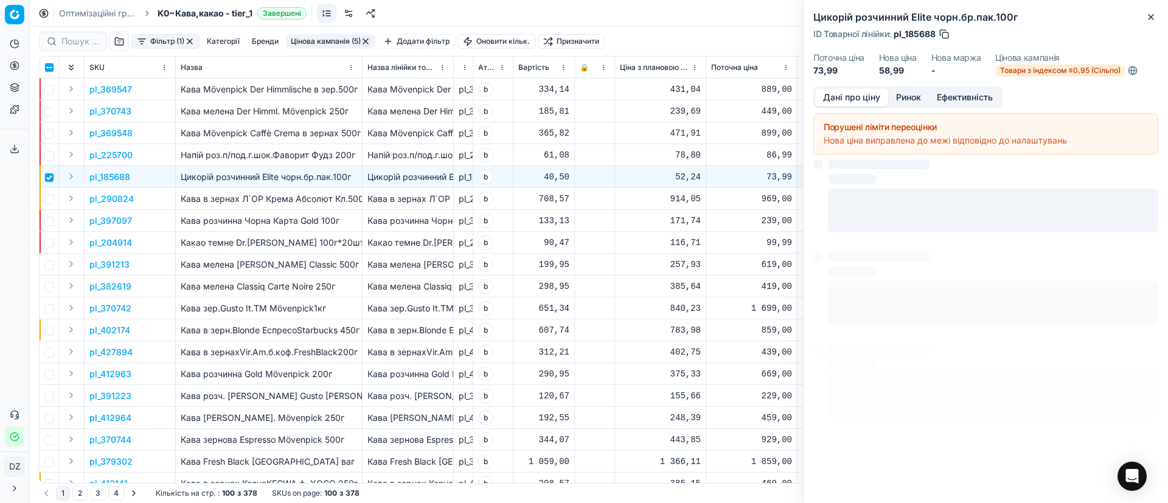
click at [906, 98] on button "Ринок" at bounding box center [908, 98] width 41 height 18
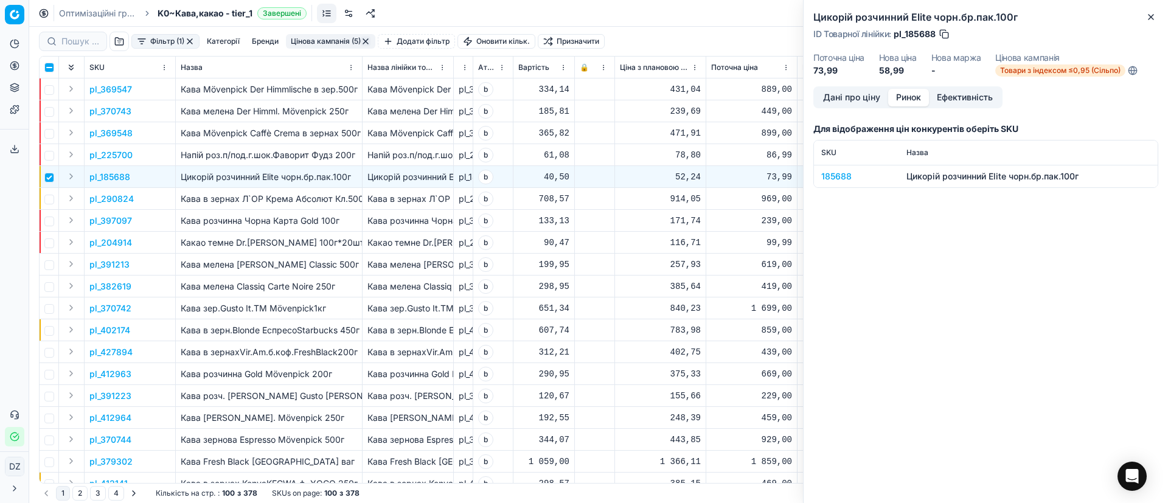
click at [827, 175] on div "185688" at bounding box center [856, 176] width 71 height 12
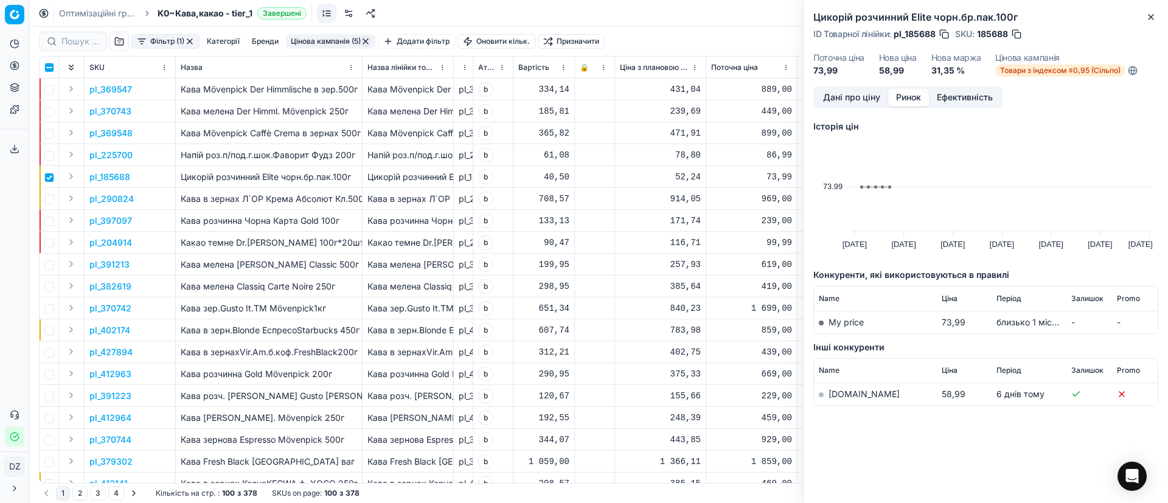
click at [834, 395] on link "[DOMAIN_NAME]" at bounding box center [863, 394] width 71 height 10
